Goal: Navigation & Orientation: Find specific page/section

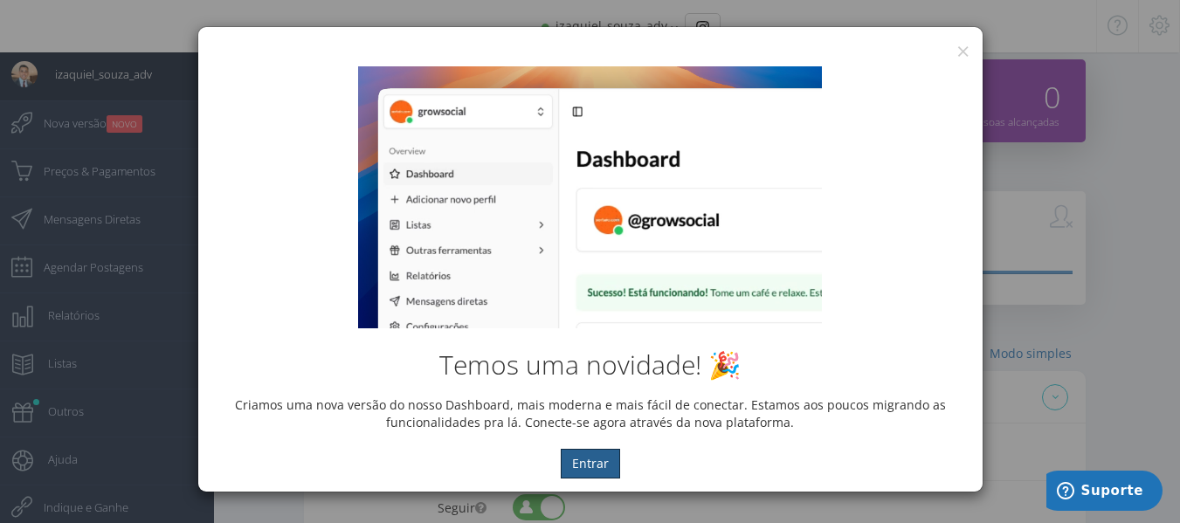
scroll to position [87, 0]
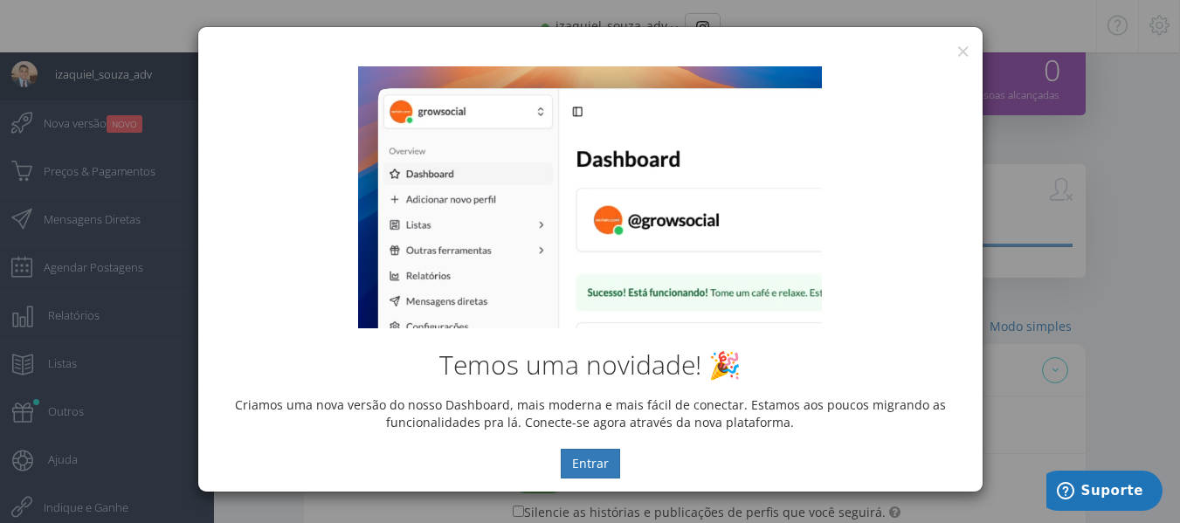
click at [968, 54] on div "Temos uma novidade! 🎉 Criamos uma nova versão do nosso Dashboard, mais moderna …" at bounding box center [590, 272] width 784 height 438
click at [958, 52] on button "×" at bounding box center [962, 51] width 13 height 24
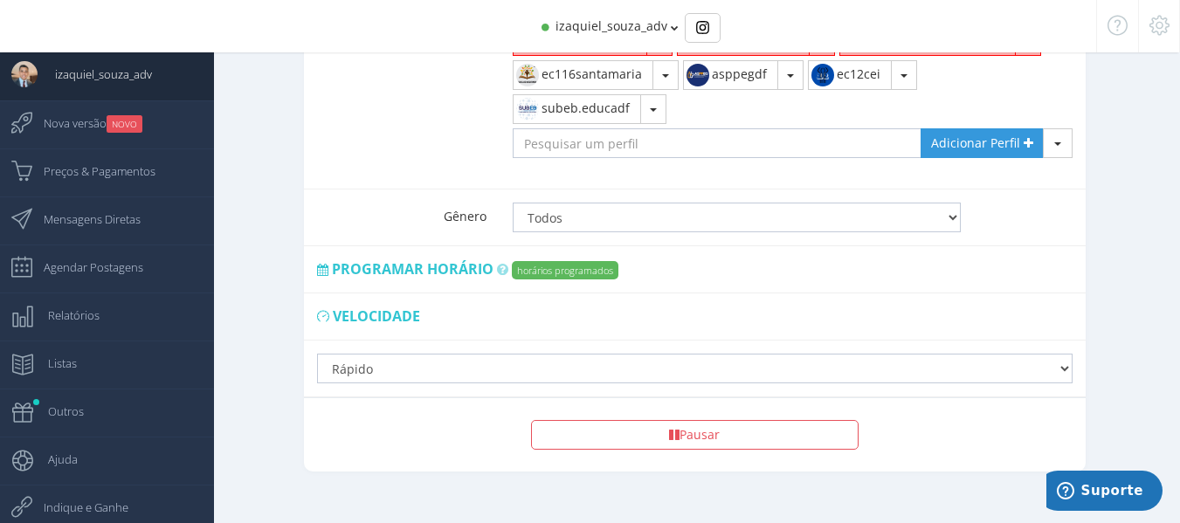
scroll to position [1250, 0]
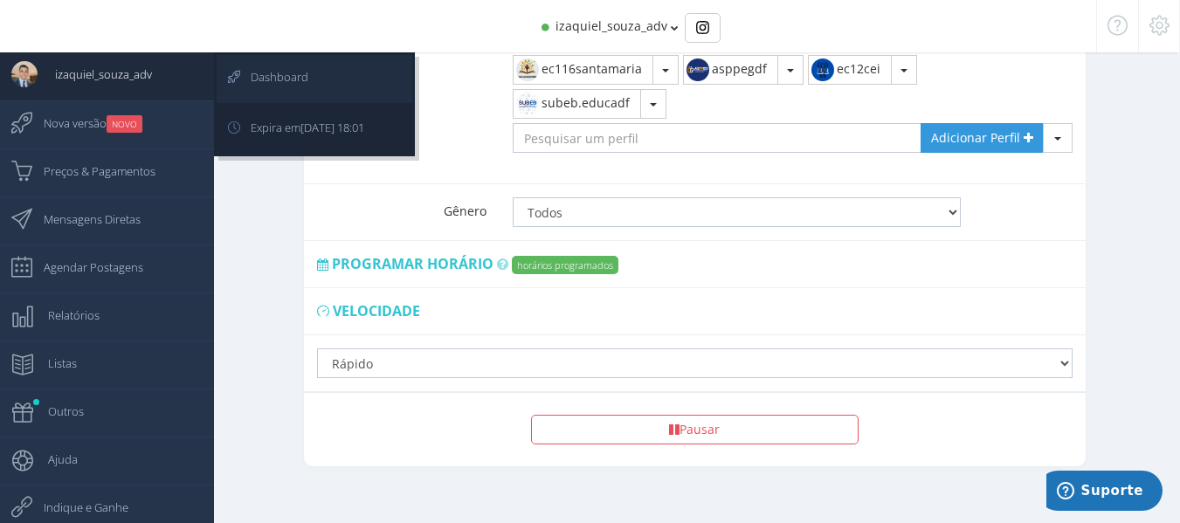
click at [232, 86] on icon at bounding box center [225, 77] width 16 height 44
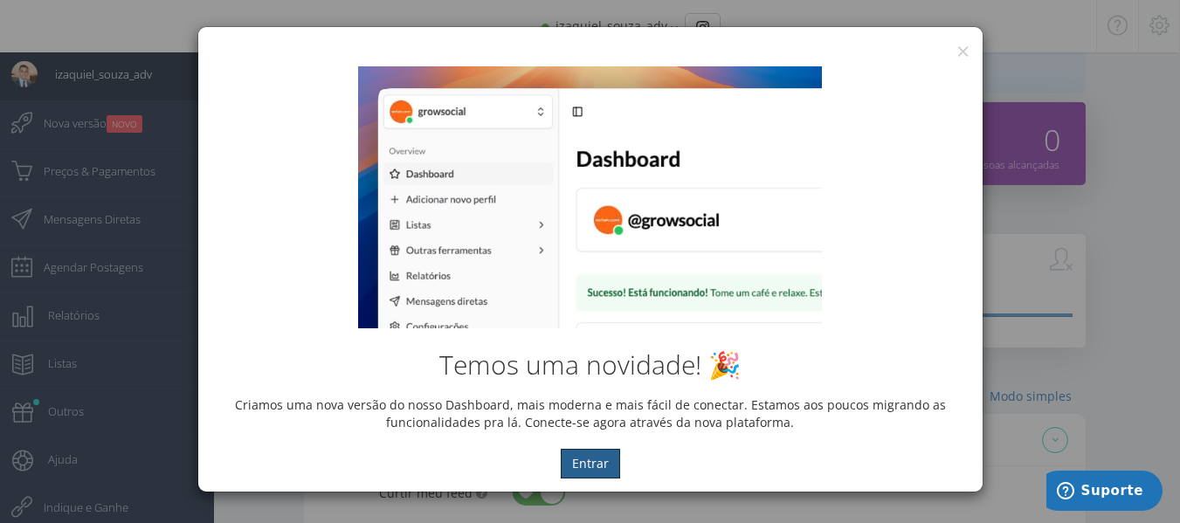
scroll to position [0, 0]
click at [962, 52] on button "×" at bounding box center [962, 51] width 13 height 24
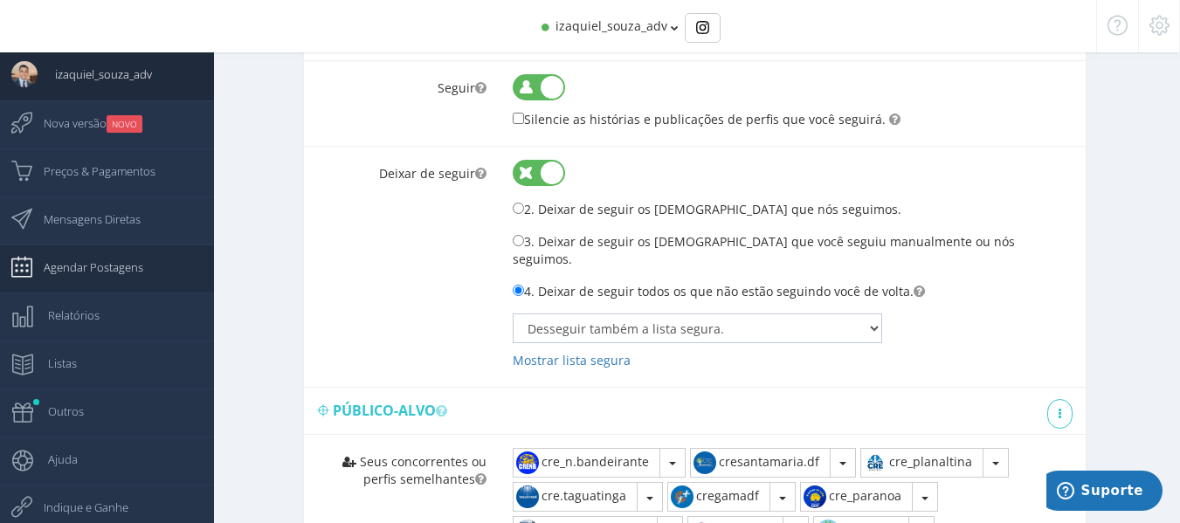
scroll to position [464, 0]
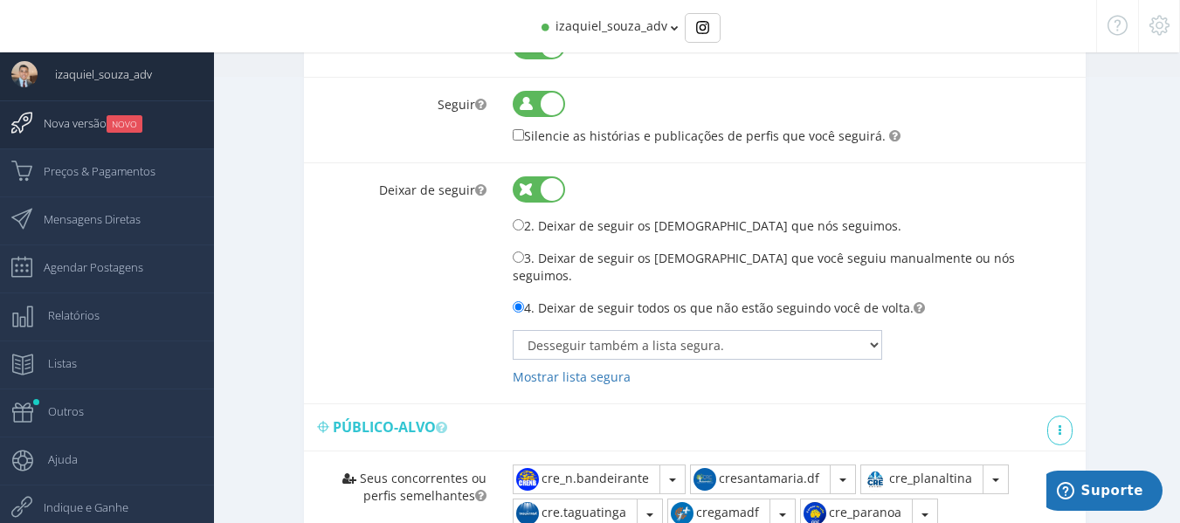
drag, startPoint x: 72, startPoint y: 117, endPoint x: 80, endPoint y: 115, distance: 8.9
click at [72, 117] on span "Nova versão NOVO" at bounding box center [84, 123] width 116 height 44
